Goal: Navigation & Orientation: Find specific page/section

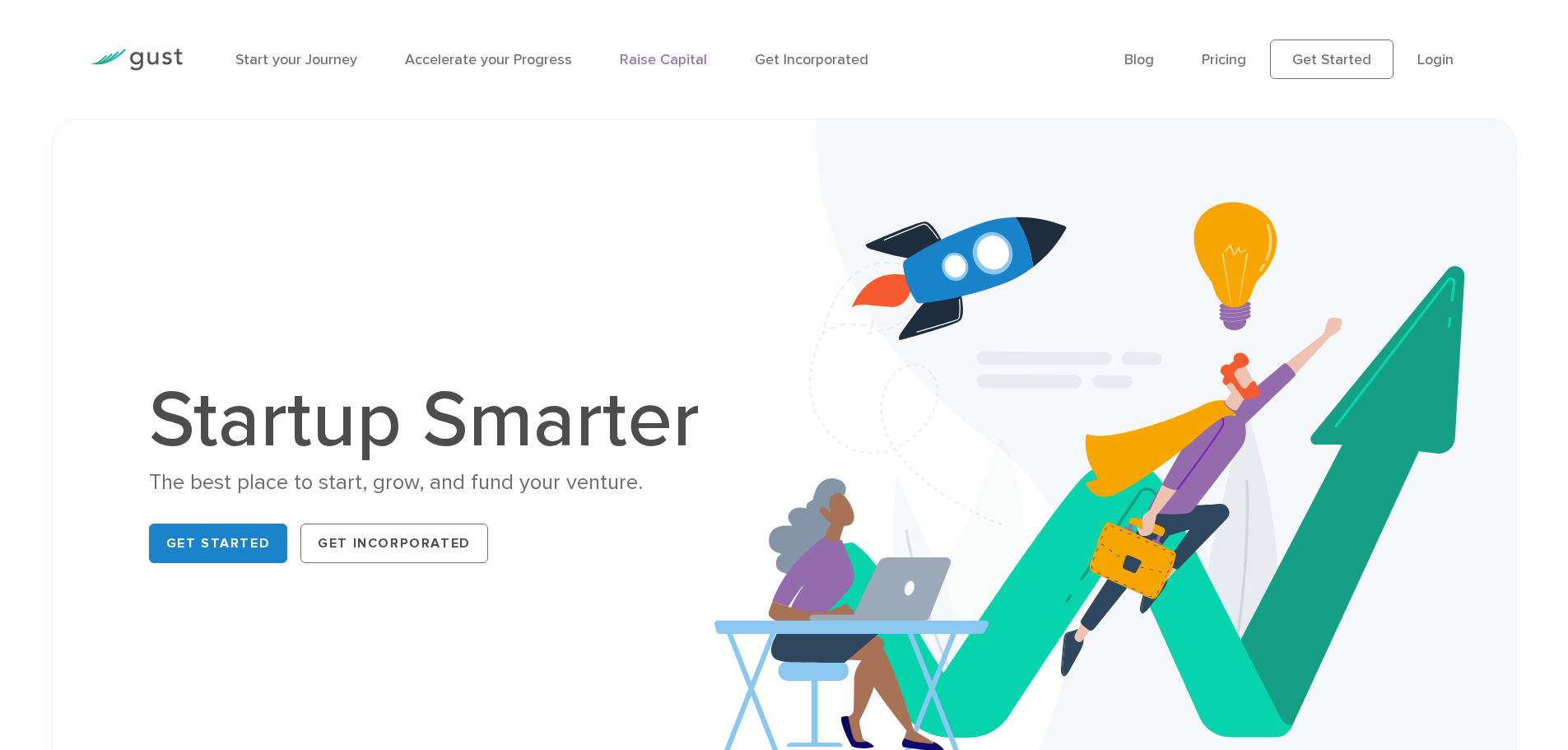
click at [653, 65] on link "Raise Capital" at bounding box center [663, 60] width 87 height 18
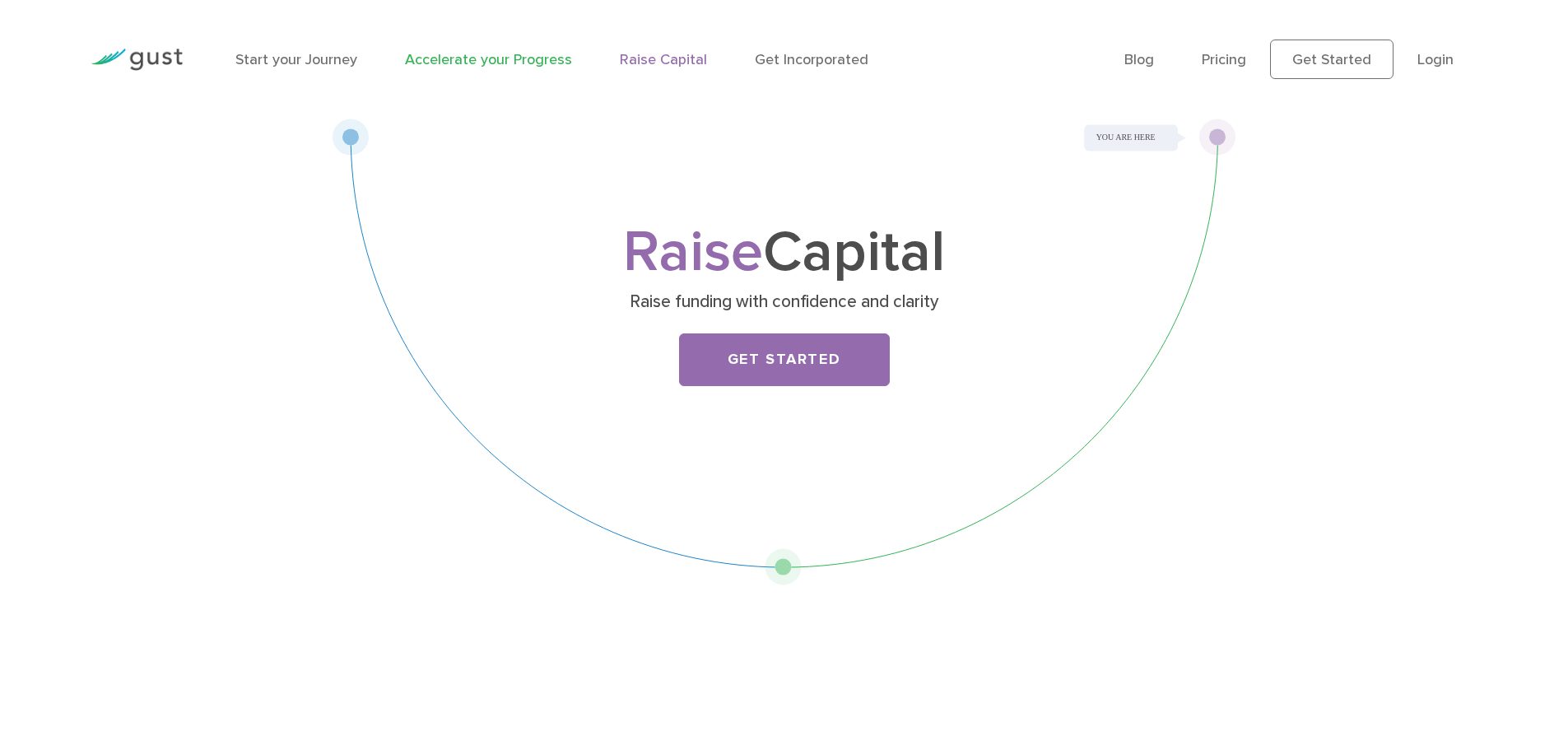
click at [530, 63] on link "Accelerate your Progress" at bounding box center [489, 60] width 167 height 18
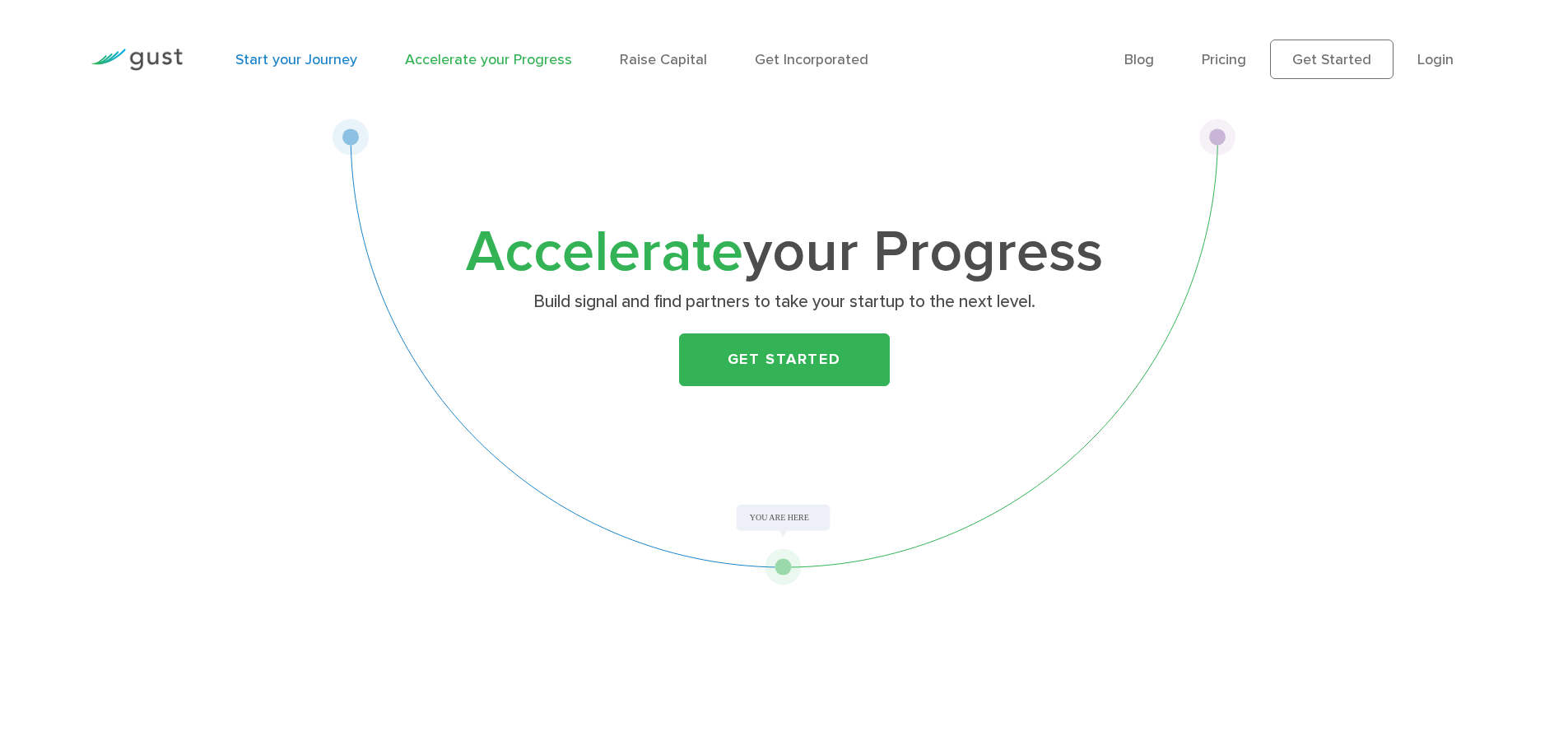
click at [339, 62] on link "Start your Journey" at bounding box center [297, 60] width 122 height 18
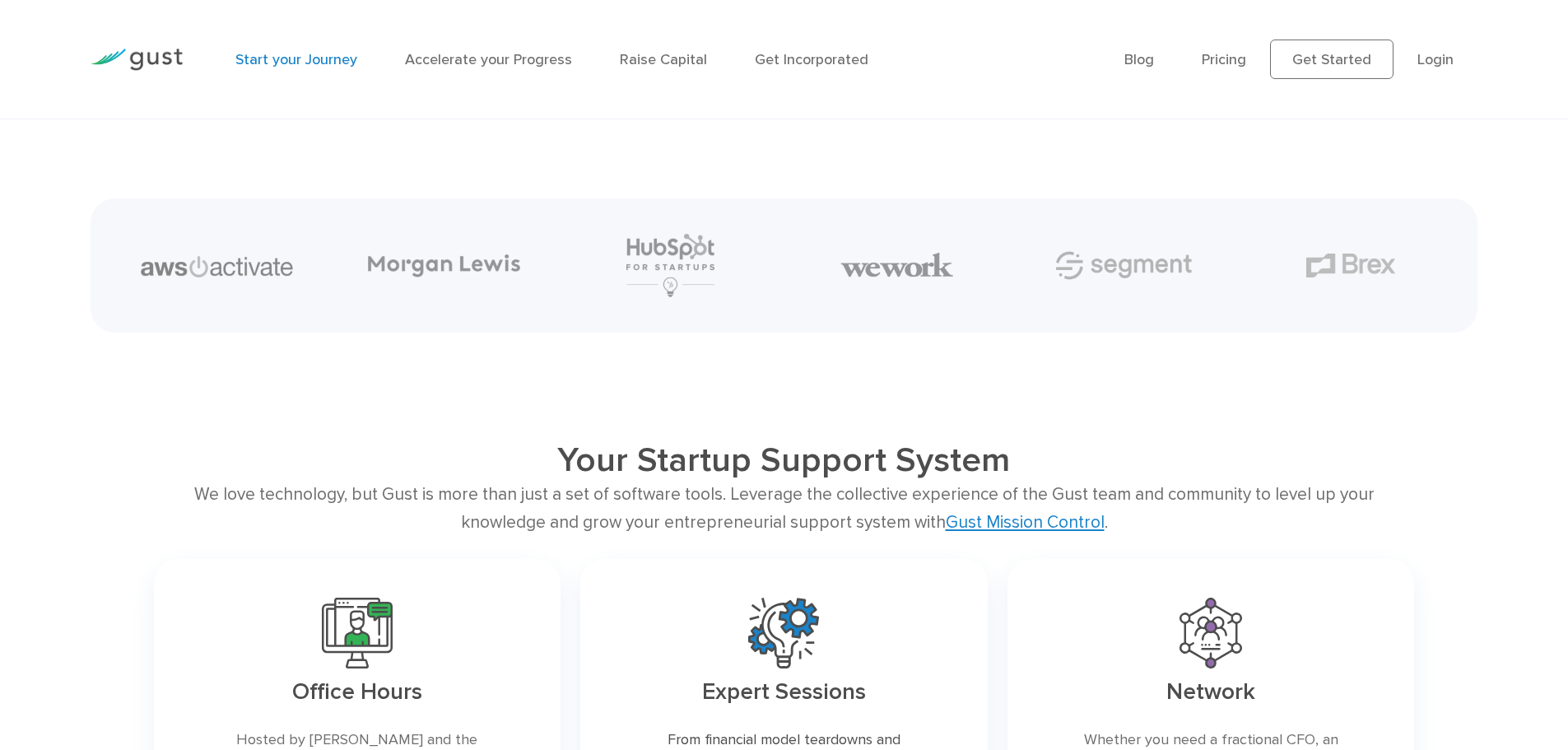
scroll to position [2799, 0]
